Goal: Information Seeking & Learning: Find specific page/section

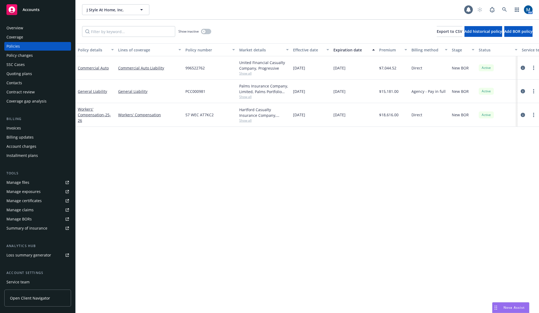
drag, startPoint x: 326, startPoint y: 17, endPoint x: 461, endPoint y: 20, distance: 134.6
click at [326, 17] on div "J Style At Home, Inc. J Style At Home, Inc. 1 AM" at bounding box center [307, 9] width 463 height 19
click at [503, 10] on icon at bounding box center [504, 9] width 5 height 5
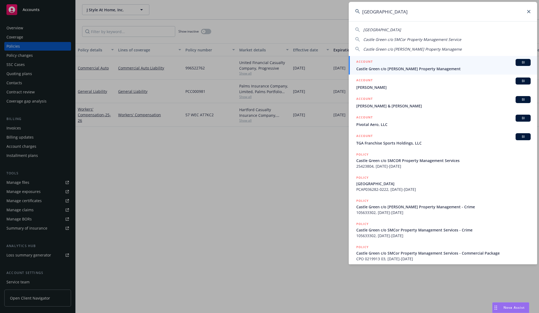
type input "[GEOGRAPHIC_DATA]"
click at [405, 65] on div "ACCOUNT BI" at bounding box center [443, 62] width 174 height 7
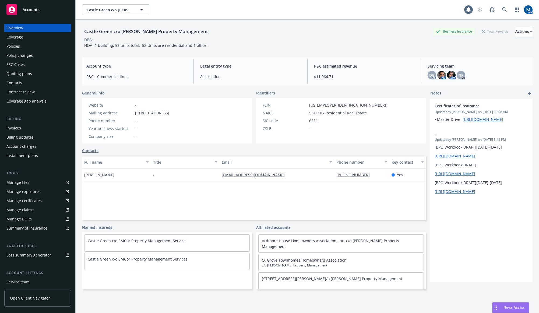
click at [21, 45] on div "Policies" at bounding box center [37, 46] width 62 height 9
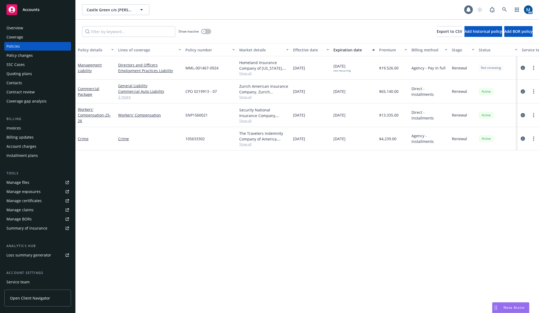
click at [299, 192] on div "Policy details Lines of coverage Policy number Market details Effective date Ex…" at bounding box center [307, 178] width 463 height 270
click at [252, 244] on div "Policy details Lines of coverage Policy number Market details Effective date Ex…" at bounding box center [307, 178] width 463 height 270
click at [125, 97] on link "2 more" at bounding box center [149, 97] width 63 height 6
